Goal: Task Accomplishment & Management: Manage account settings

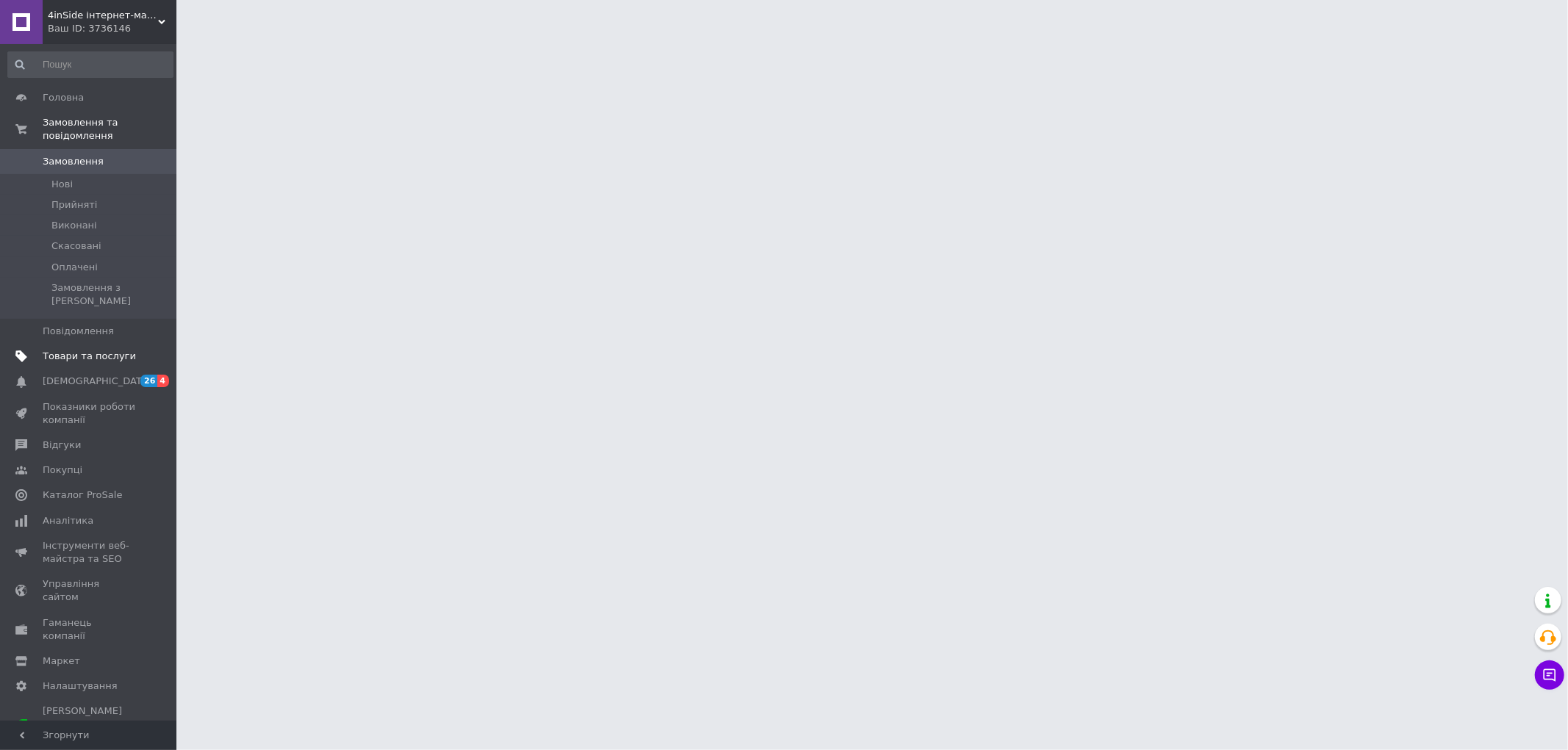
click at [64, 350] on span "Товари та послуги" at bounding box center [90, 357] width 94 height 13
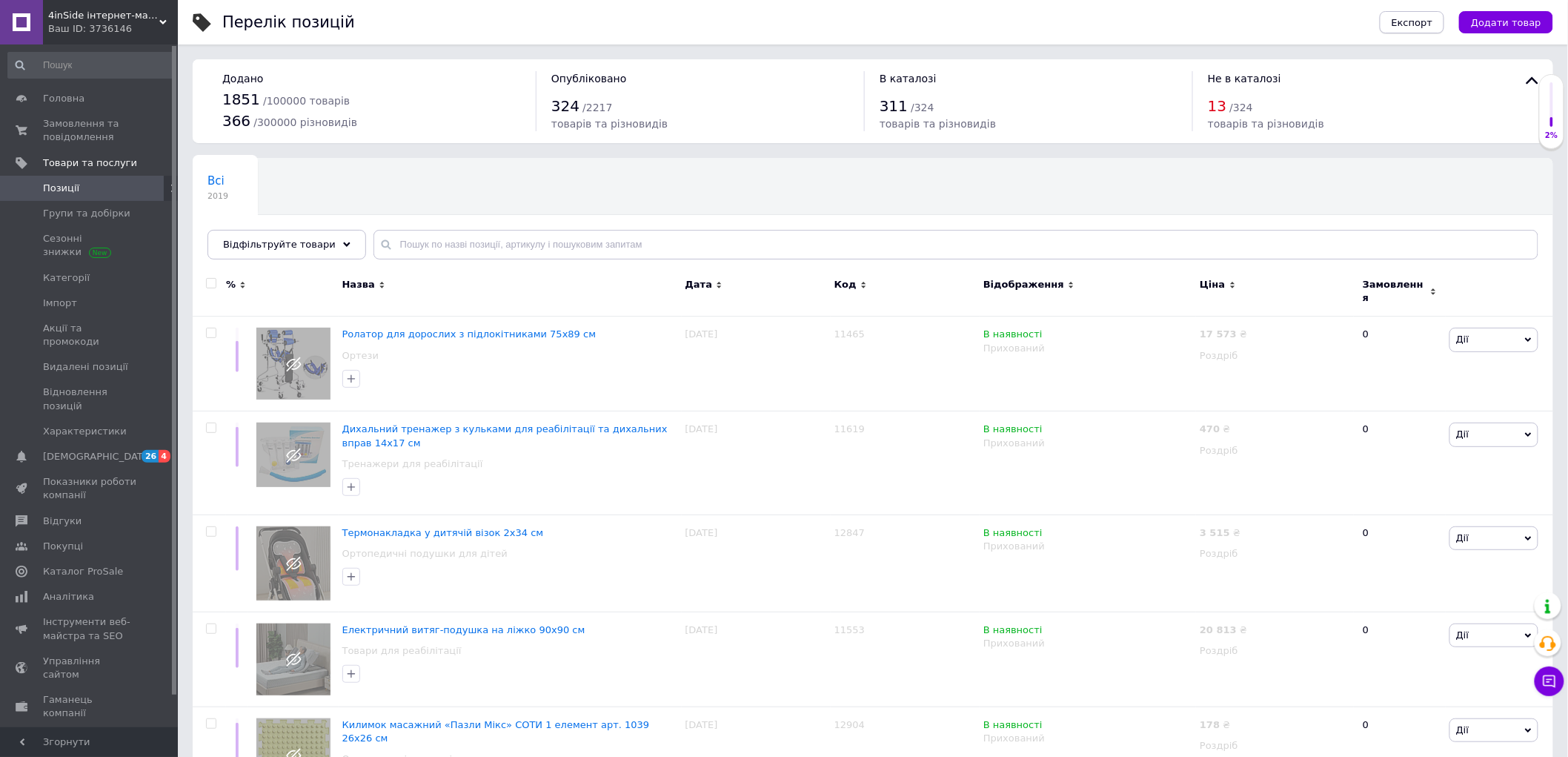
click at [1427, 19] on span "Експорт" at bounding box center [1413, 22] width 41 height 11
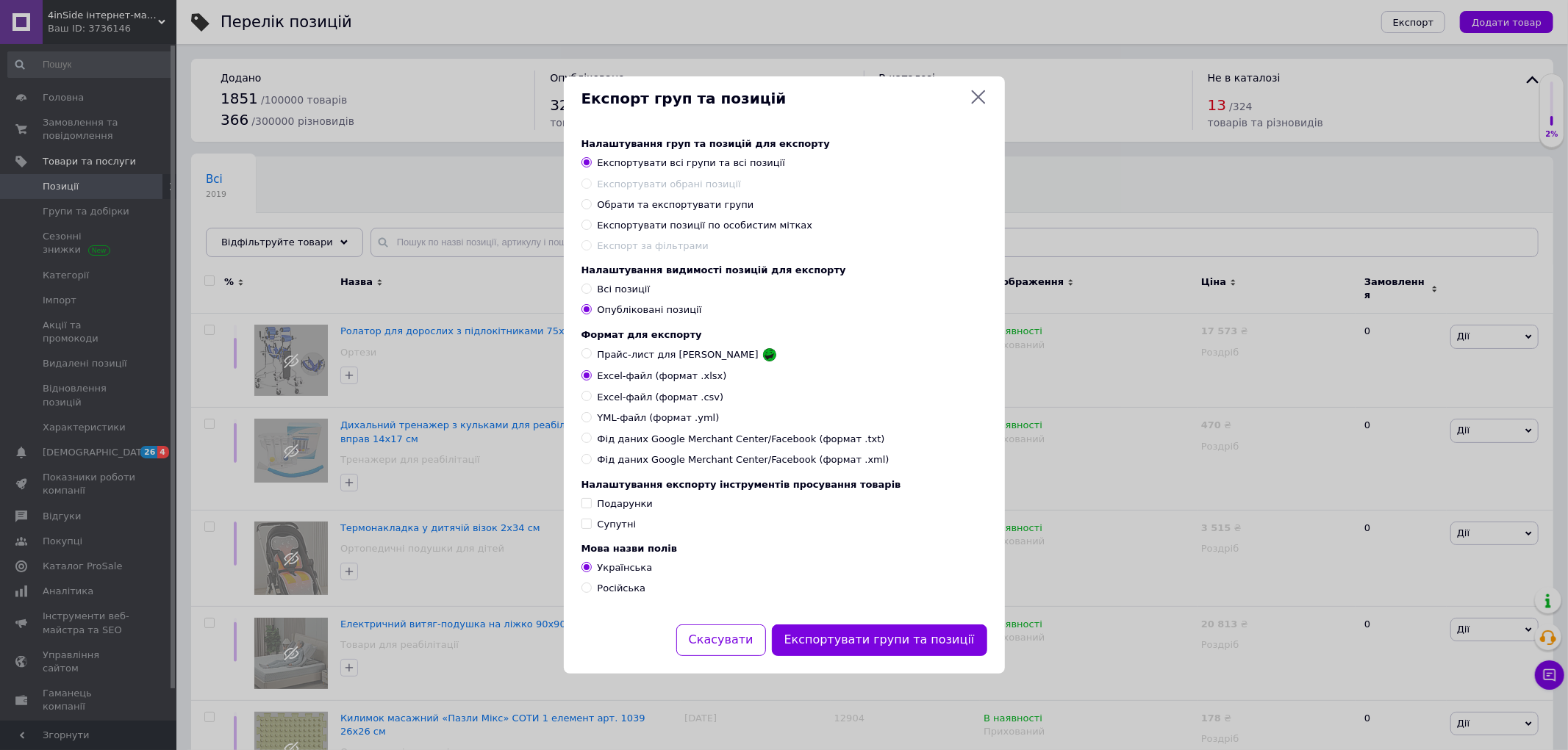
click at [980, 90] on icon at bounding box center [978, 96] width 17 height 17
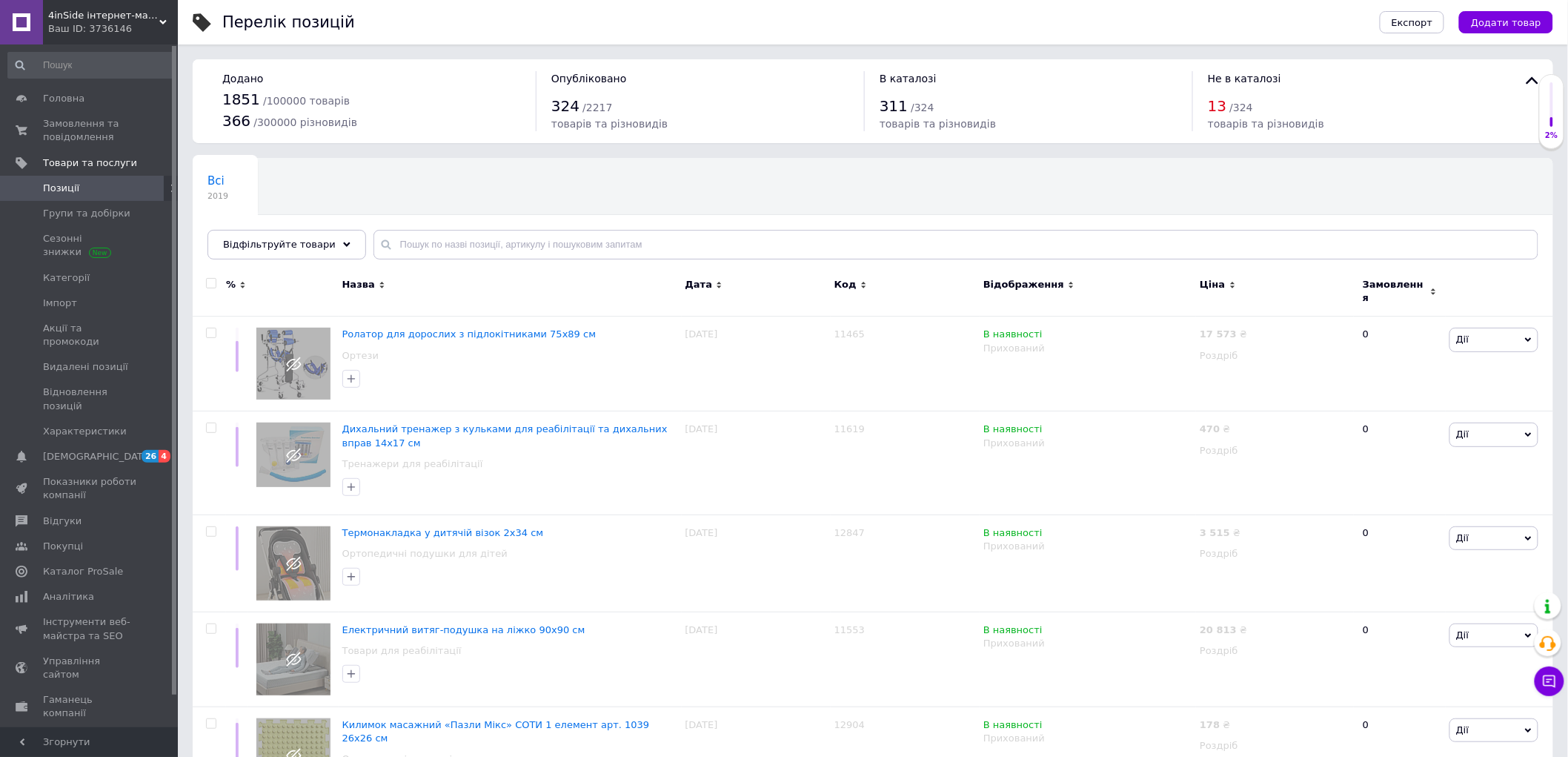
click at [156, 20] on span "4inSide інтернет-магазин товарів для дому, здоров'я та краси" at bounding box center [104, 16] width 111 height 13
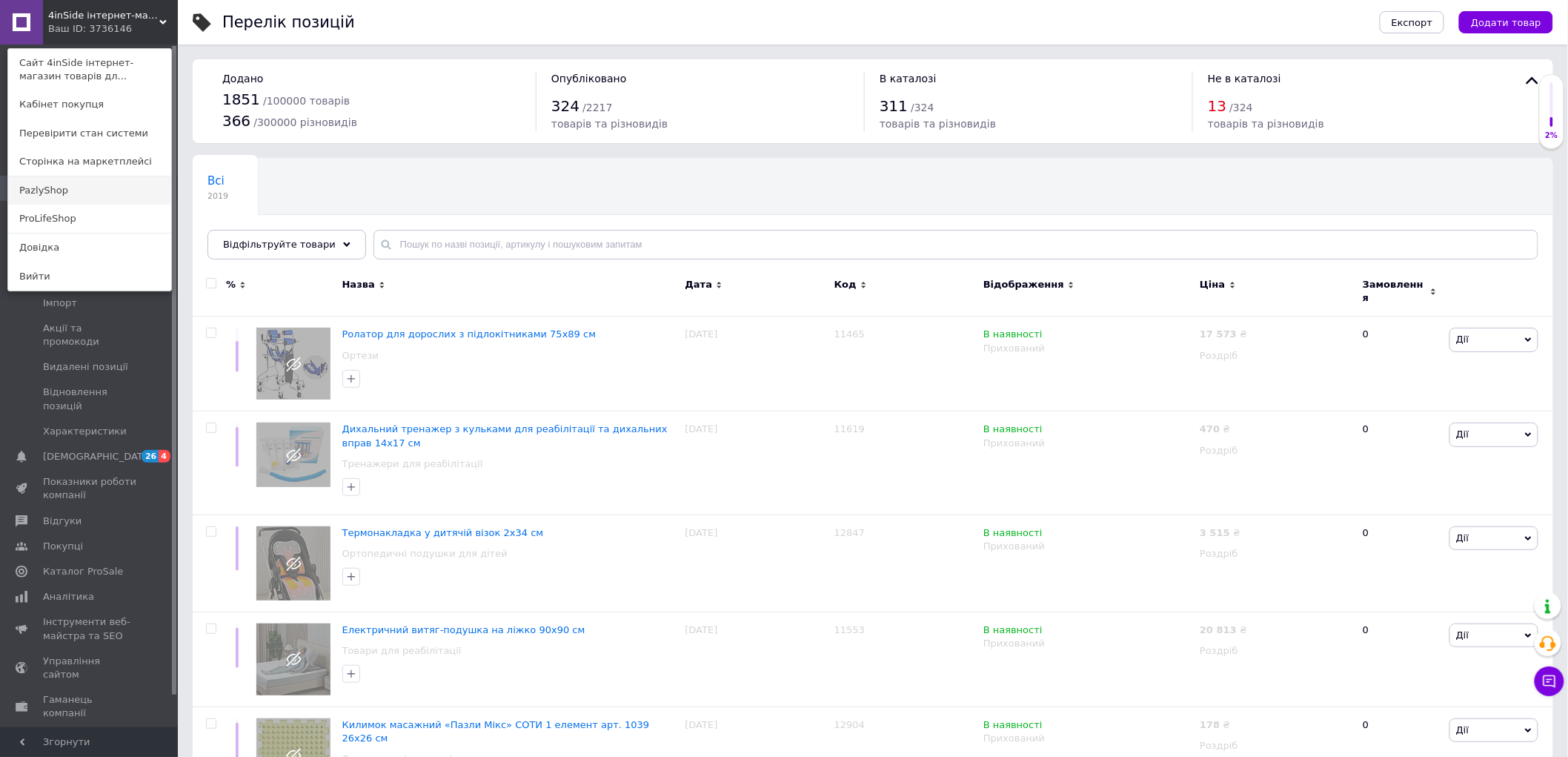
click at [53, 187] on link "PazlyShop" at bounding box center [90, 191] width 163 height 28
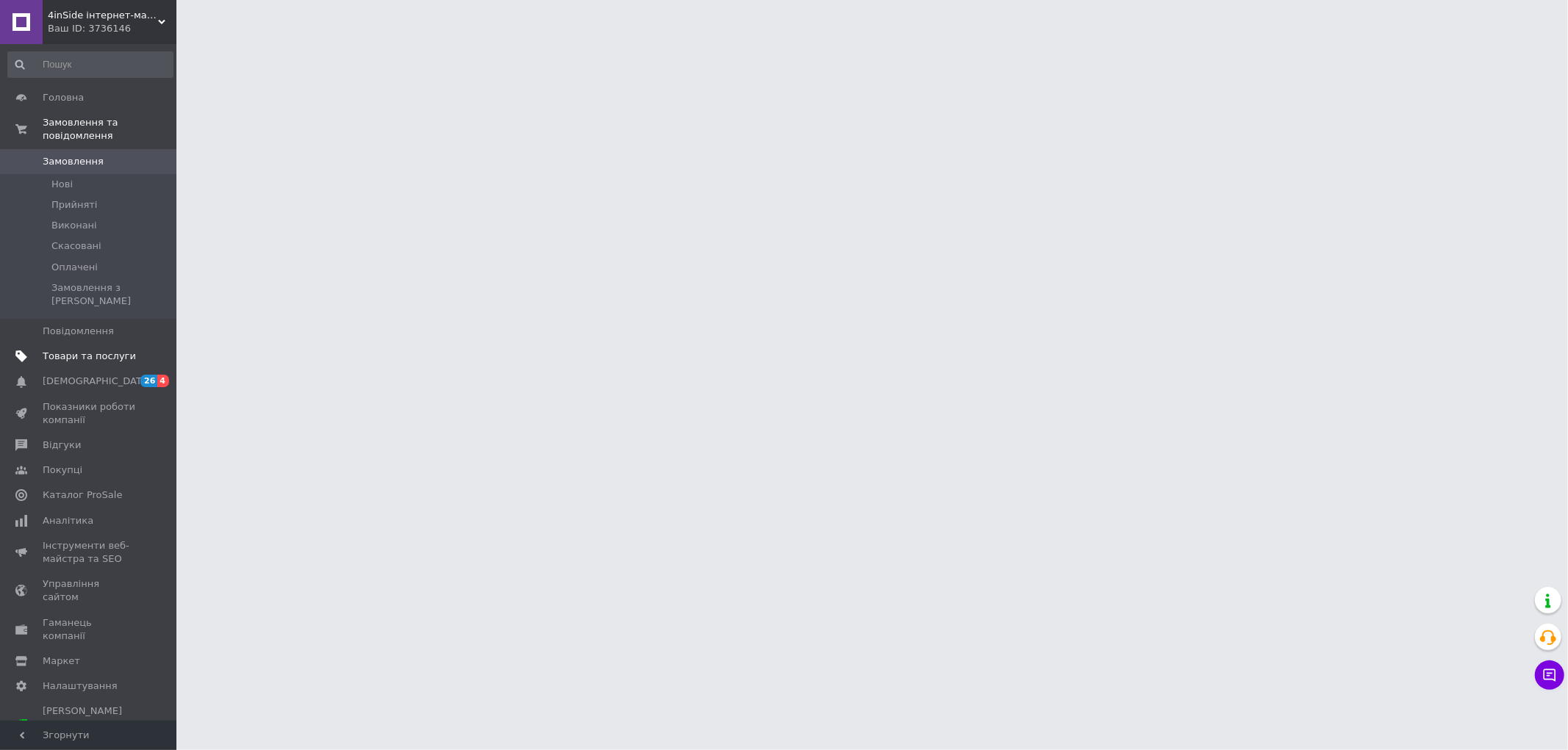
click at [85, 350] on span "Товари та послуги" at bounding box center [90, 357] width 94 height 13
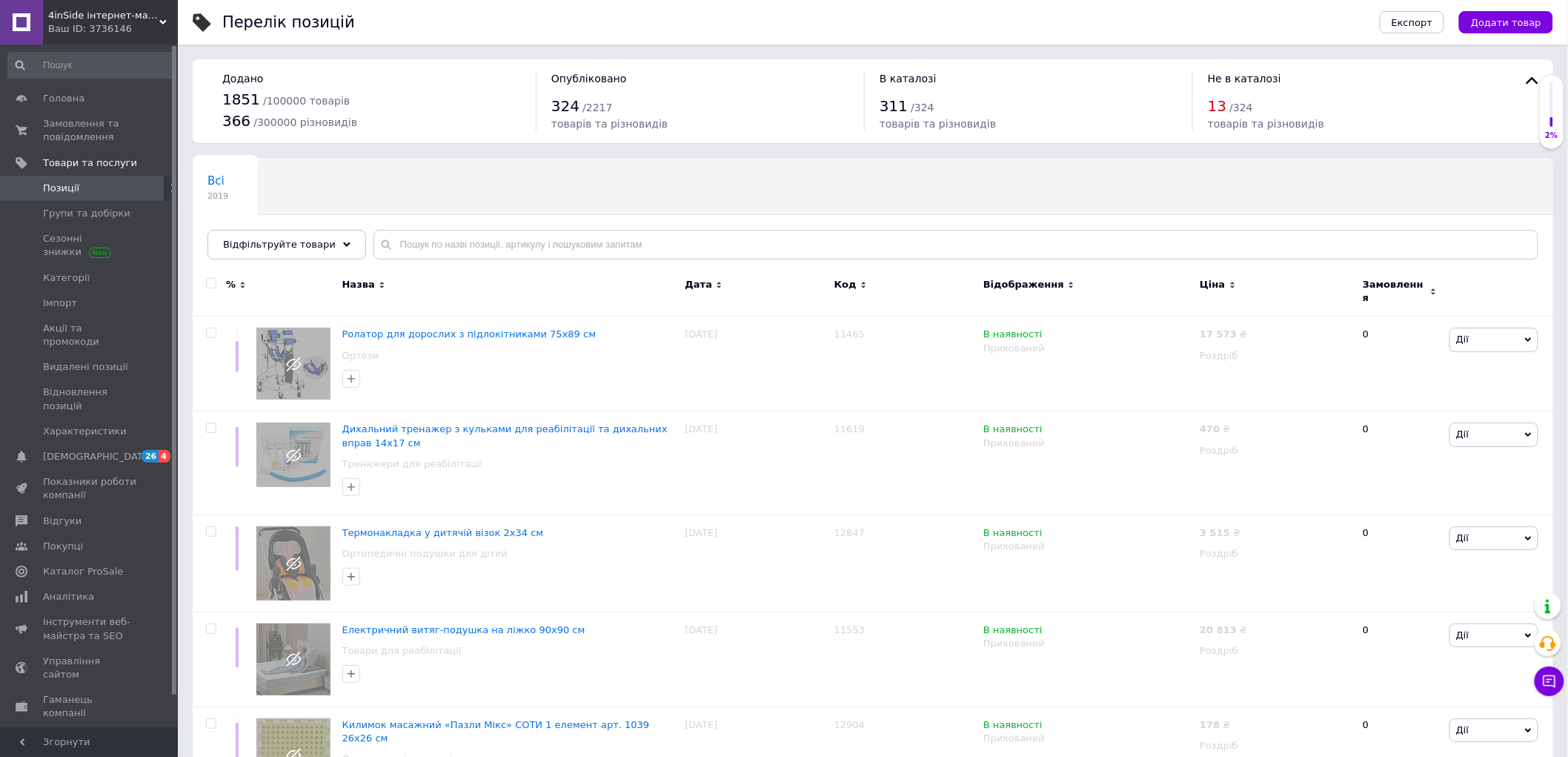
click at [159, 25] on icon at bounding box center [162, 22] width 7 height 7
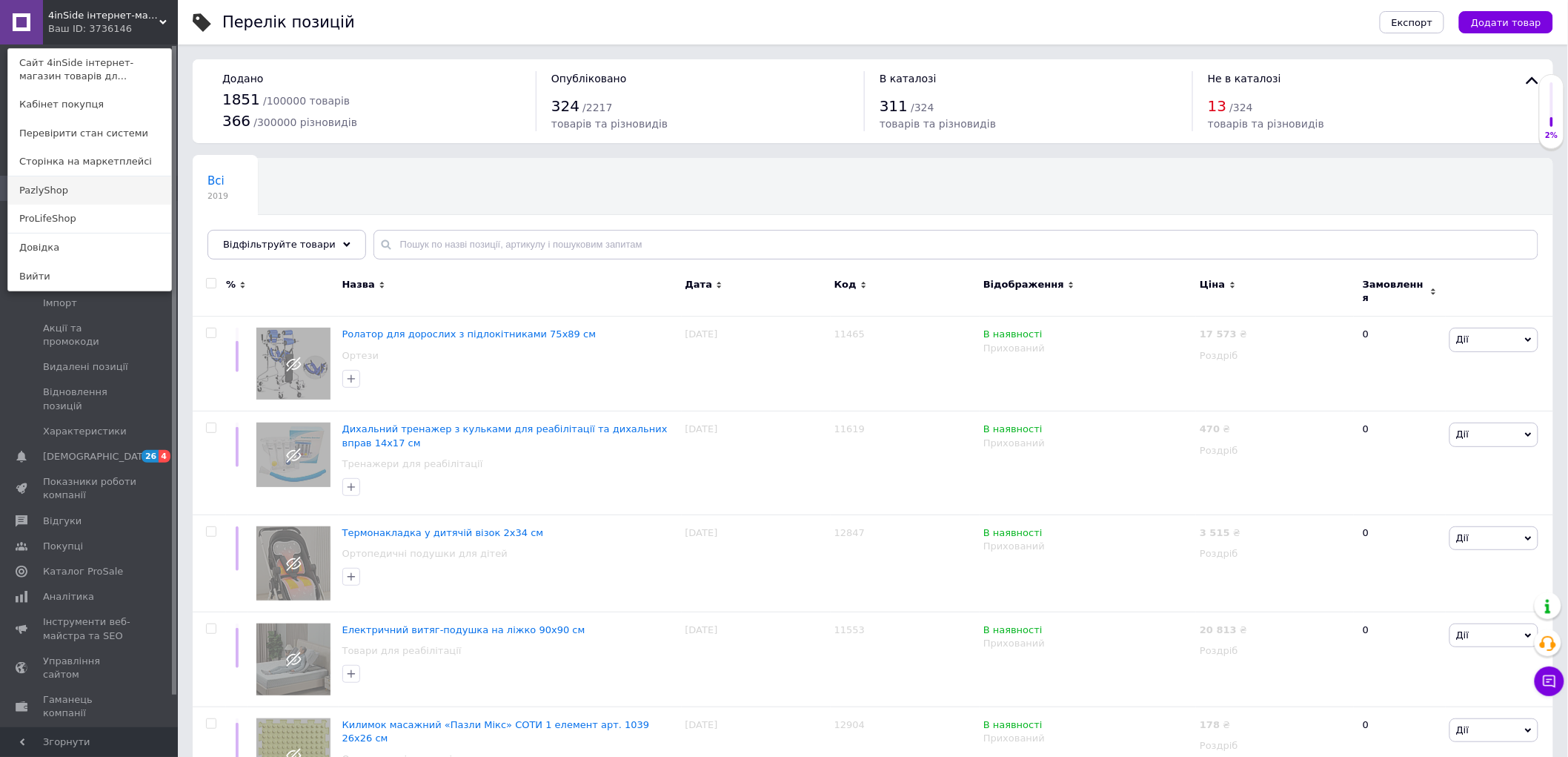
click at [69, 190] on link "PazlyShop" at bounding box center [90, 191] width 163 height 28
